Goal: Task Accomplishment & Management: Manage account settings

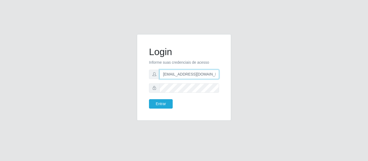
click at [188, 72] on input "[EMAIL_ADDRESS][DOMAIN_NAME]" at bounding box center [188, 74] width 59 height 9
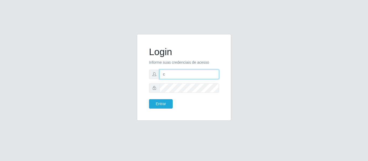
type input "[EMAIL_ADDRESS][DOMAIN_NAME]"
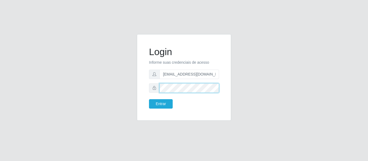
click at [151, 90] on div at bounding box center [184, 87] width 70 height 9
click at [149, 99] on button "Entrar" at bounding box center [161, 103] width 24 height 9
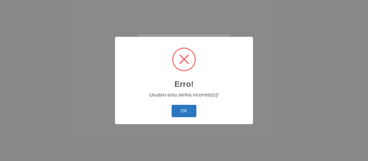
click at [185, 106] on button "OK" at bounding box center [183, 111] width 25 height 13
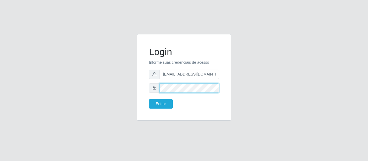
click at [124, 89] on div "Login Informe suas credenciais de acesso [EMAIL_ADDRESS][DOMAIN_NAME] Entrar" at bounding box center [183, 80] width 307 height 93
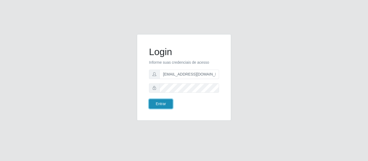
click at [152, 102] on button "Entrar" at bounding box center [161, 103] width 24 height 9
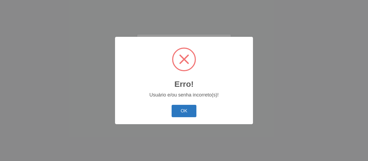
click at [178, 109] on button "OK" at bounding box center [183, 111] width 25 height 13
